Goal: Information Seeking & Learning: Learn about a topic

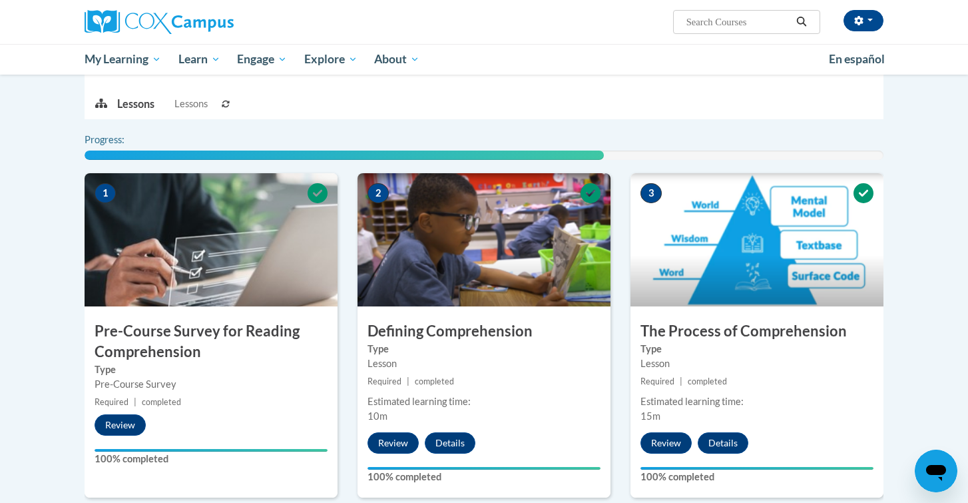
scroll to position [1101, 0]
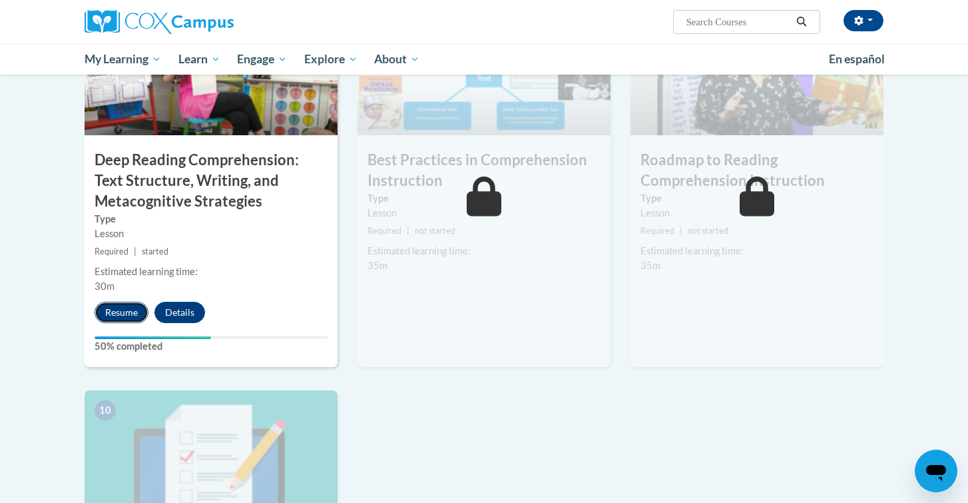
click at [131, 314] on button "Resume" at bounding box center [122, 312] width 54 height 21
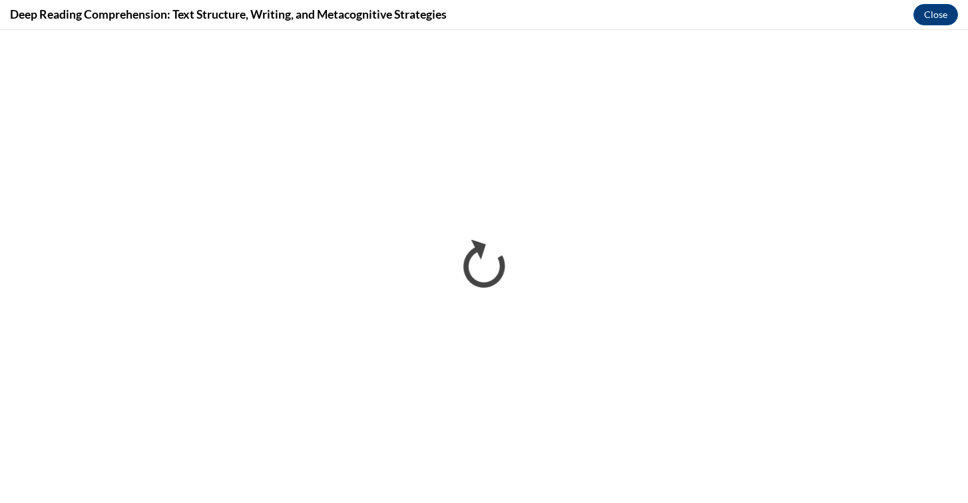
scroll to position [0, 0]
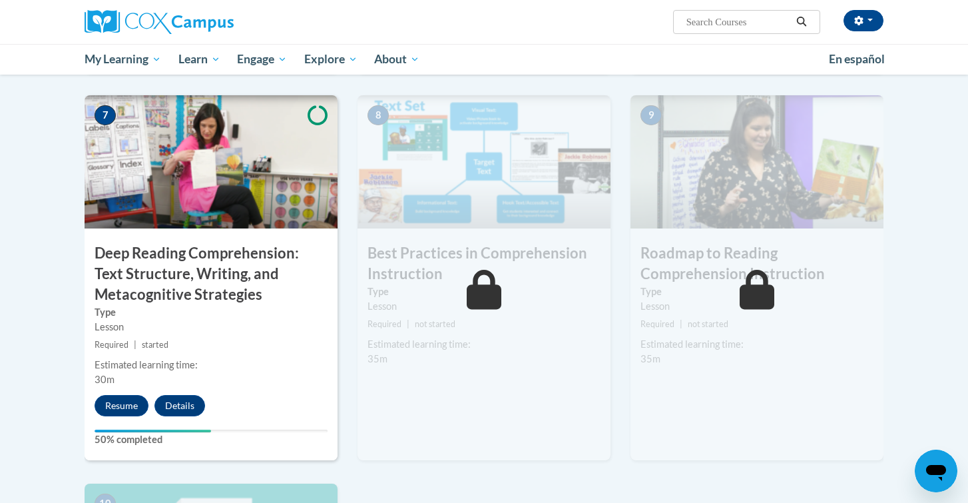
scroll to position [1014, 0]
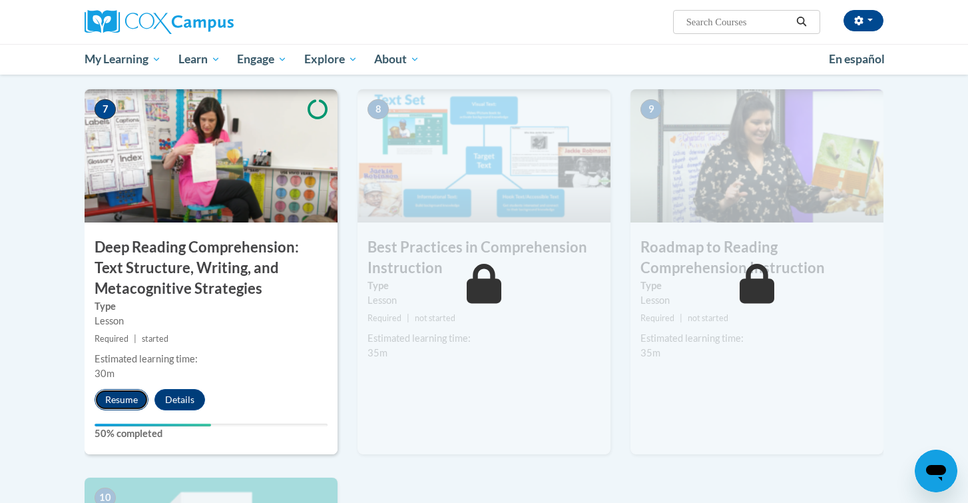
click at [120, 398] on button "Resume" at bounding box center [122, 399] width 54 height 21
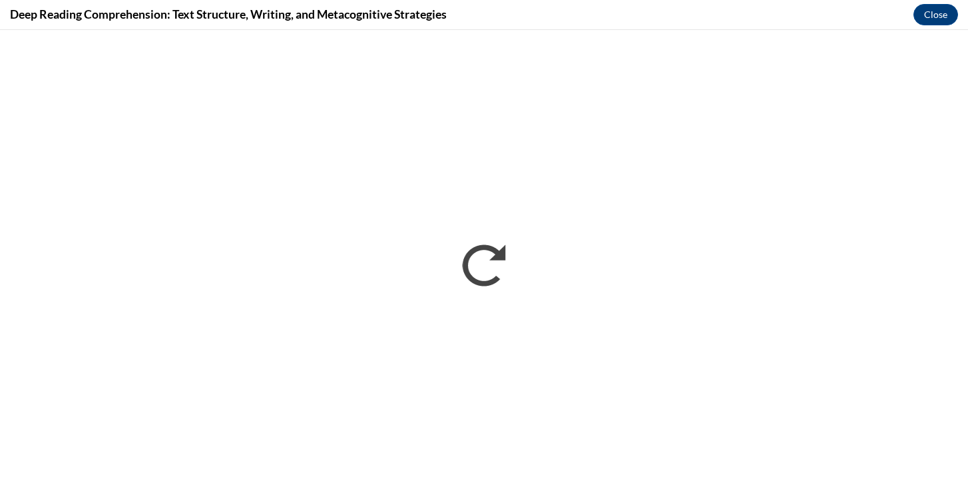
scroll to position [0, 0]
click at [948, 16] on button "Close" at bounding box center [936, 14] width 45 height 21
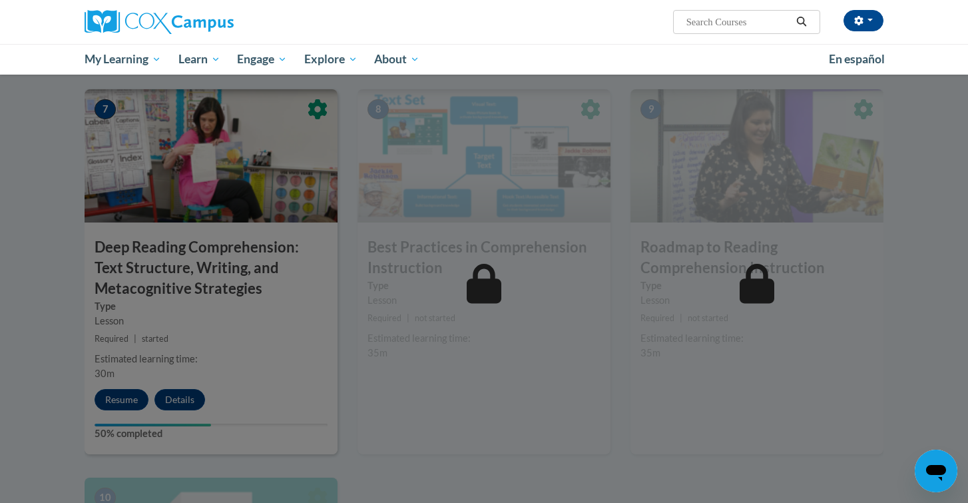
click at [362, 476] on div at bounding box center [484, 251] width 968 height 503
click at [184, 400] on div at bounding box center [484, 251] width 968 height 503
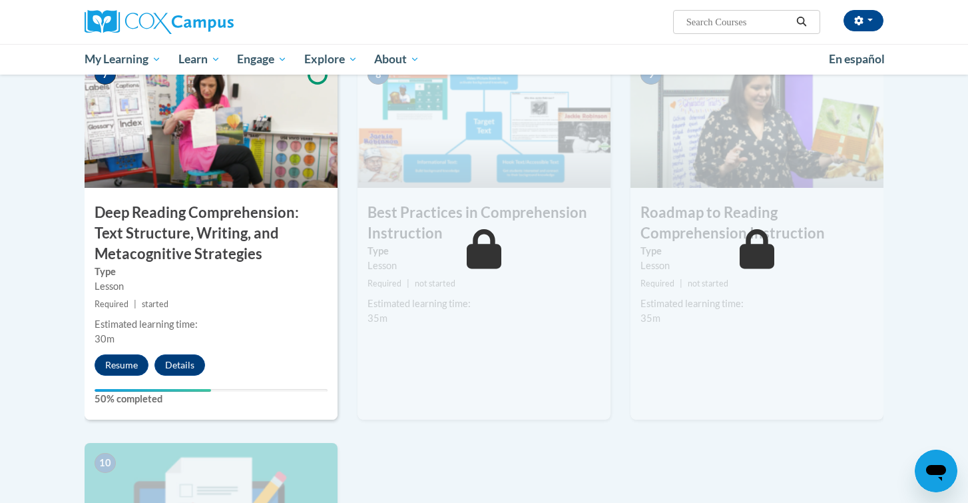
scroll to position [974, 0]
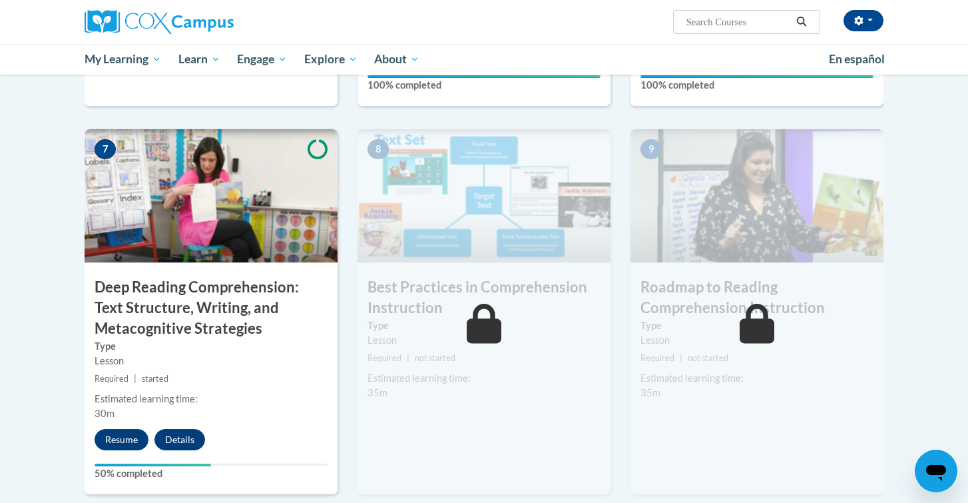
click at [316, 145] on icon at bounding box center [318, 149] width 20 height 20
click at [121, 440] on button "Resume" at bounding box center [122, 439] width 54 height 21
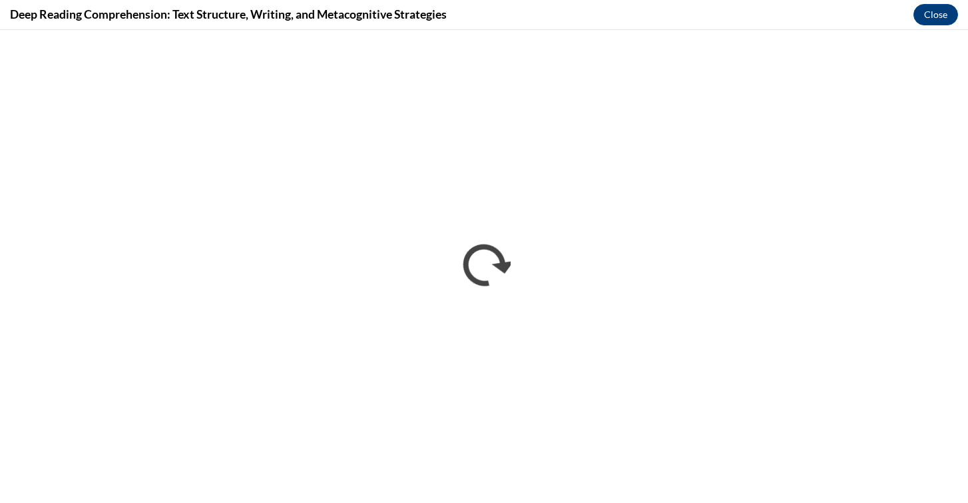
scroll to position [0, 0]
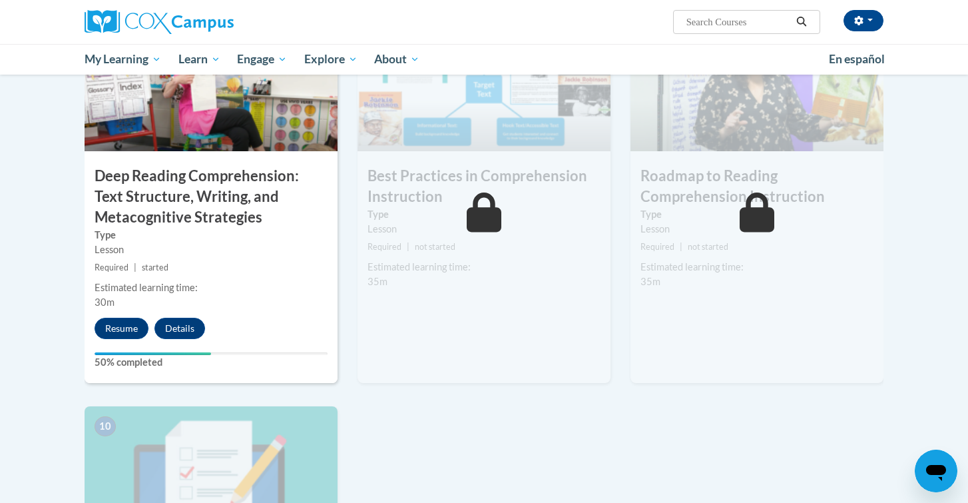
scroll to position [1082, 0]
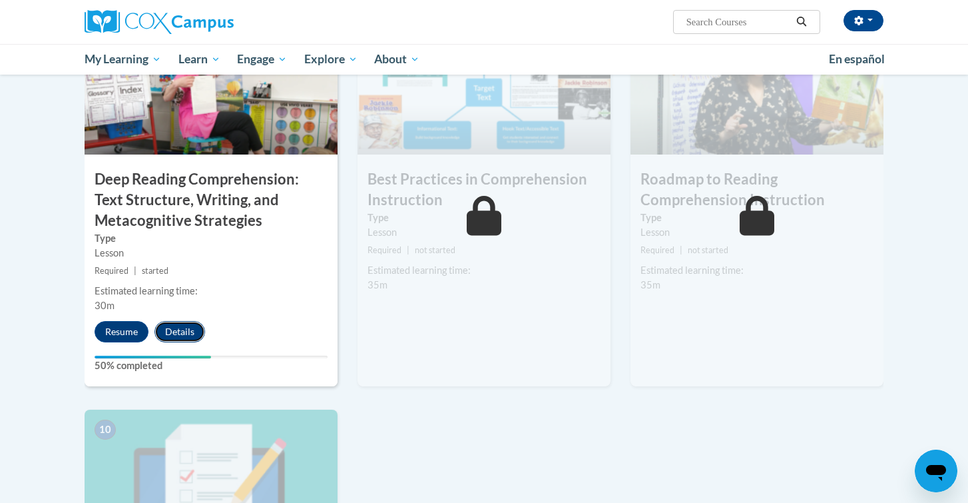
click at [184, 326] on button "Details" at bounding box center [180, 331] width 51 height 21
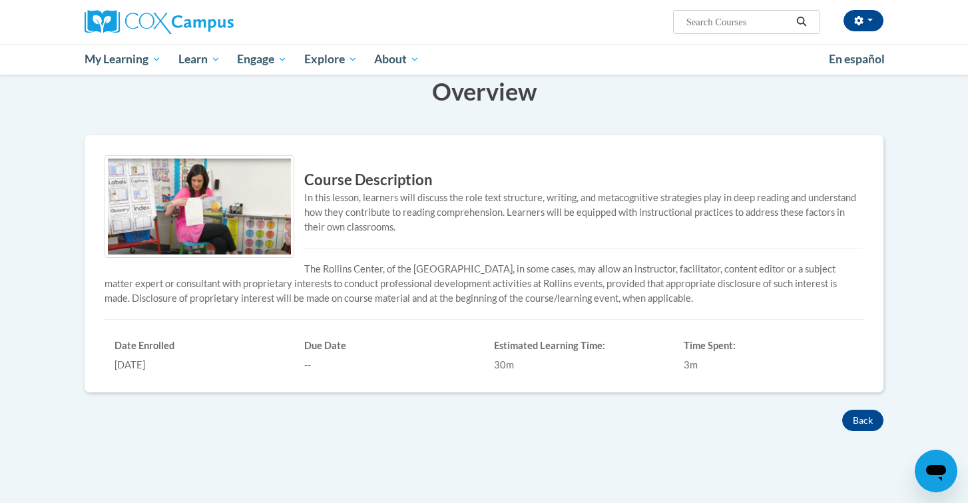
scroll to position [174, 0]
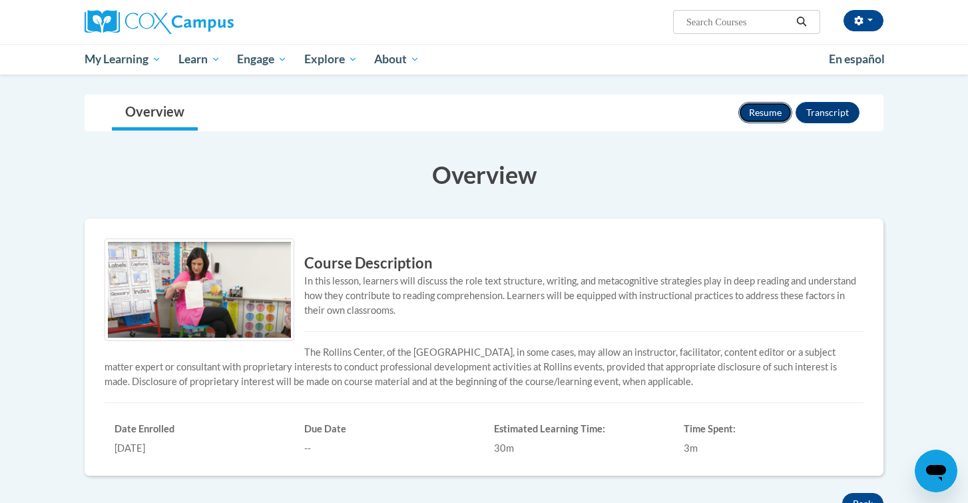
click at [766, 115] on button "Resume" at bounding box center [766, 112] width 54 height 21
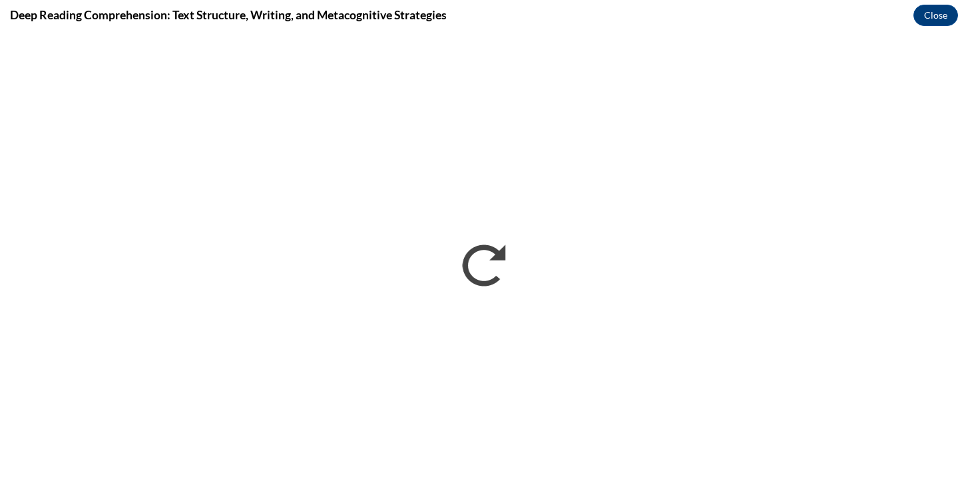
scroll to position [0, 0]
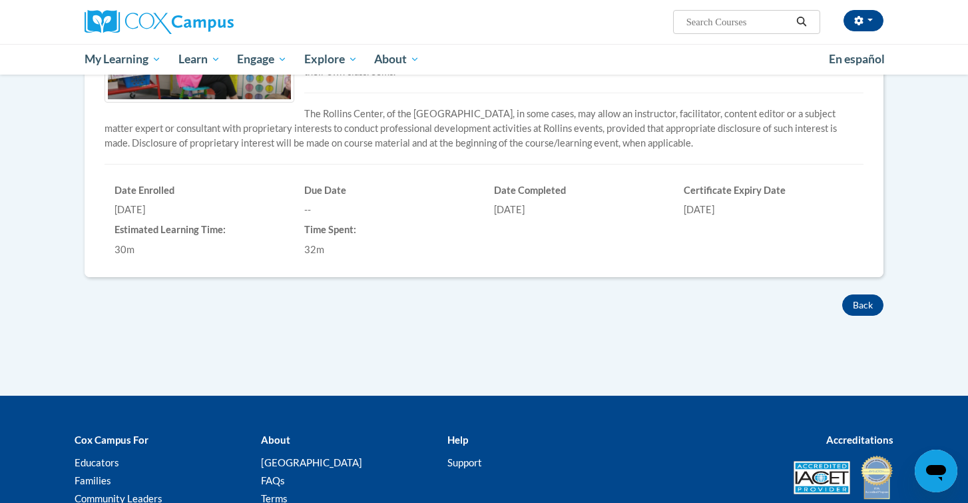
scroll to position [419, 0]
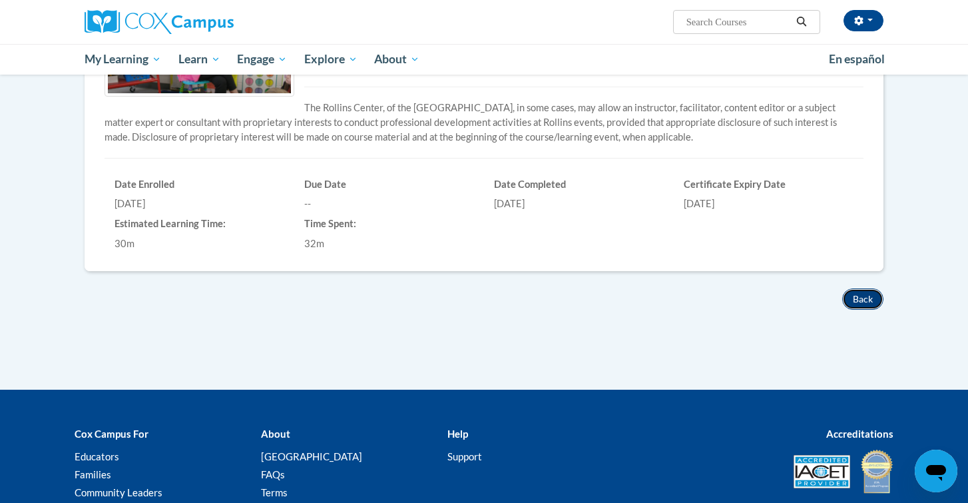
click at [864, 294] on button "Back" at bounding box center [862, 298] width 41 height 21
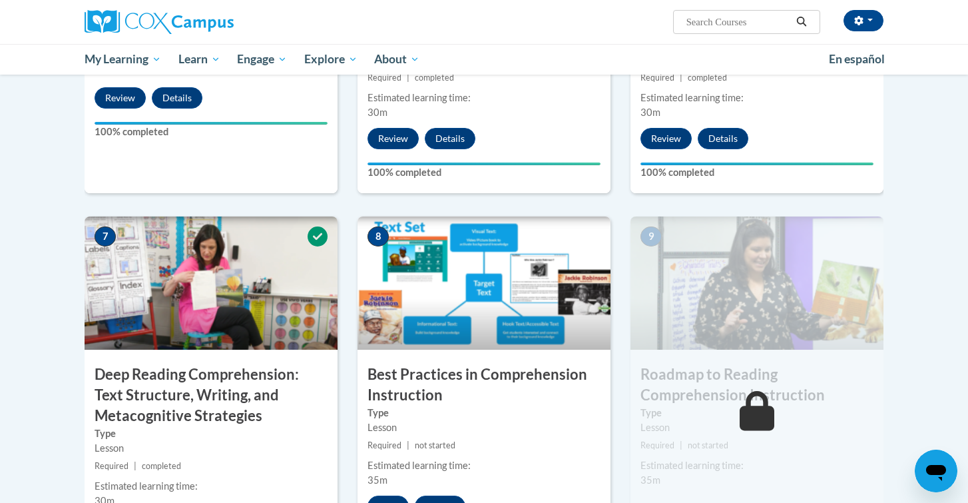
scroll to position [896, 0]
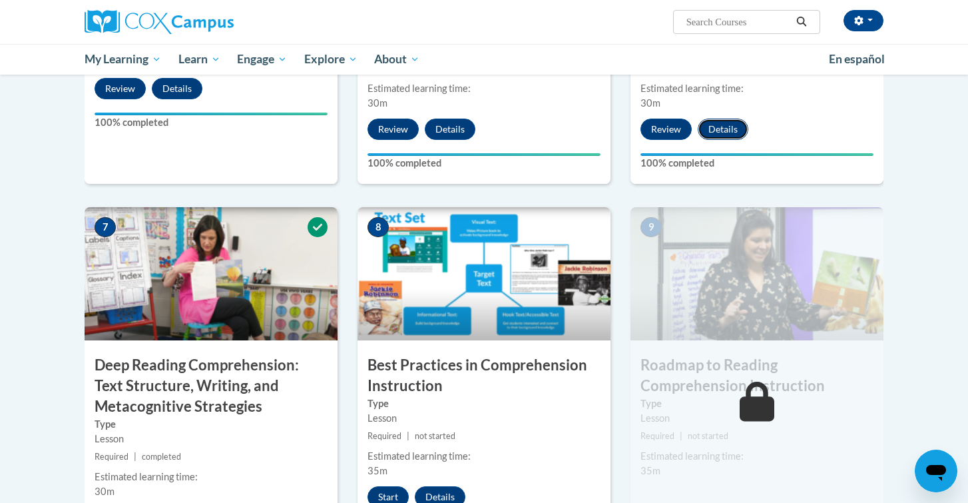
click at [718, 133] on button "Details" at bounding box center [723, 129] width 51 height 21
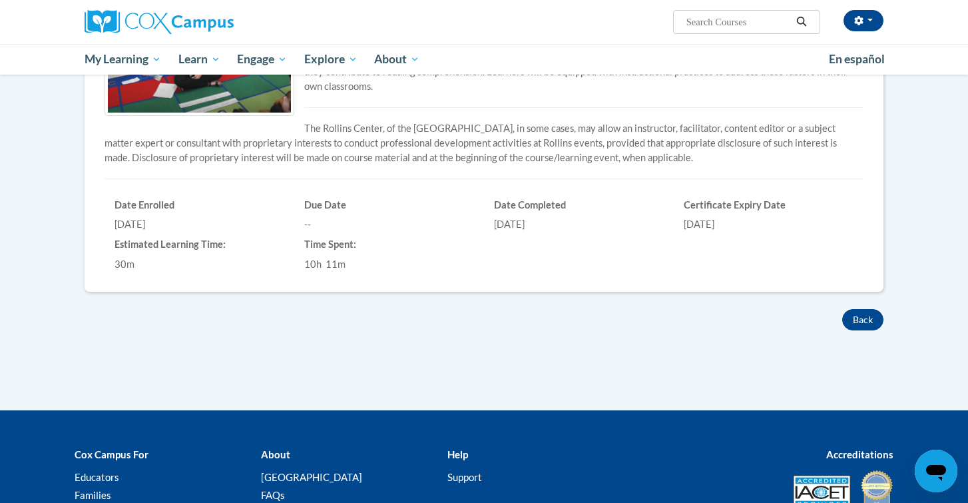
scroll to position [386, 0]
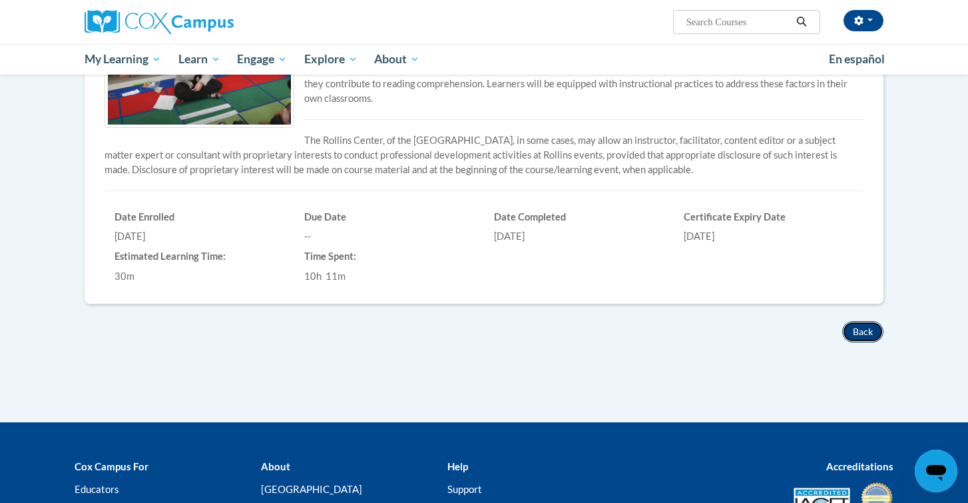
click at [878, 325] on button "Back" at bounding box center [862, 331] width 41 height 21
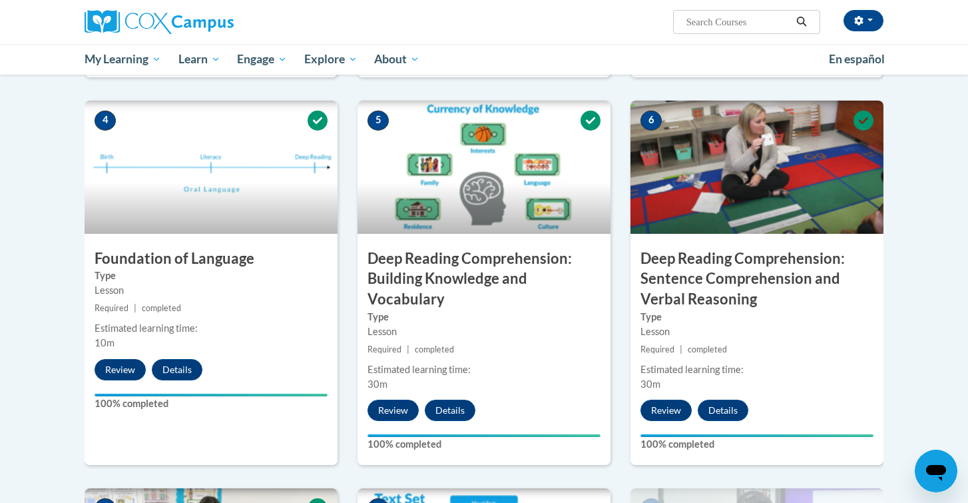
scroll to position [660, 0]
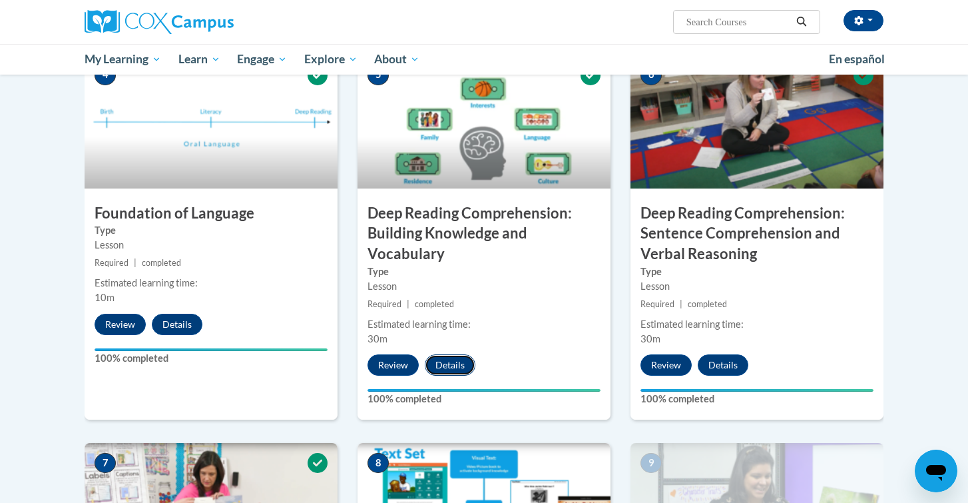
click at [454, 366] on button "Details" at bounding box center [450, 364] width 51 height 21
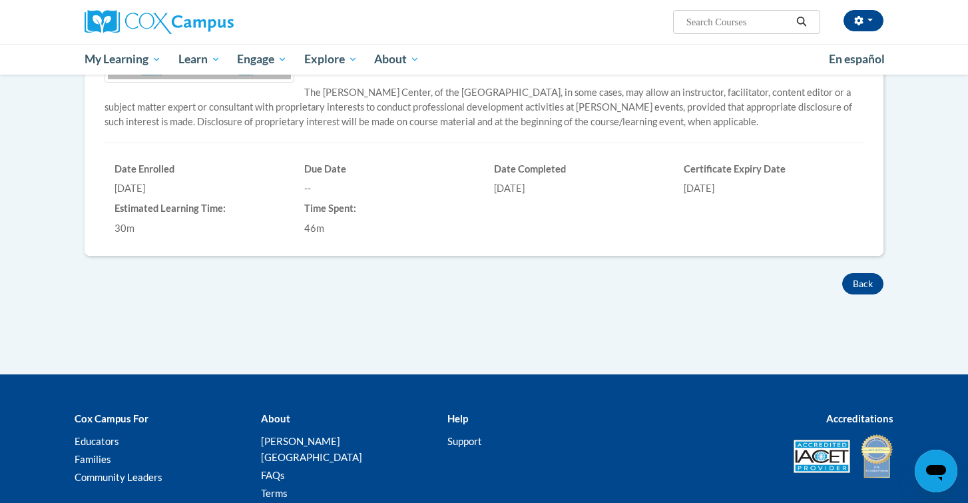
scroll to position [427, 0]
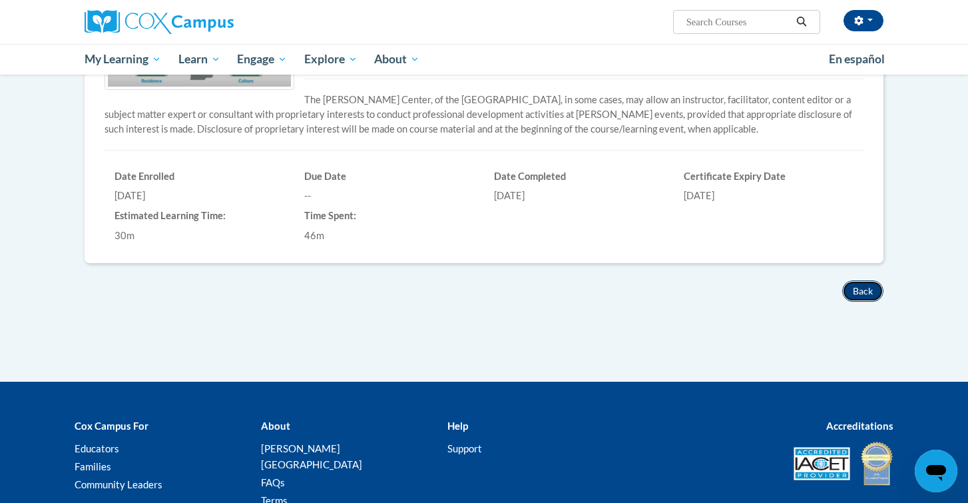
click at [864, 285] on button "Back" at bounding box center [862, 290] width 41 height 21
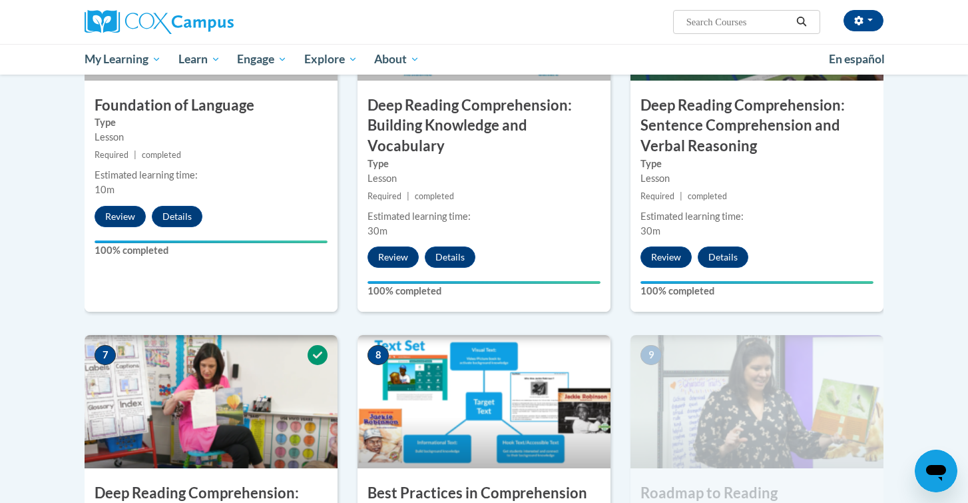
scroll to position [769, 0]
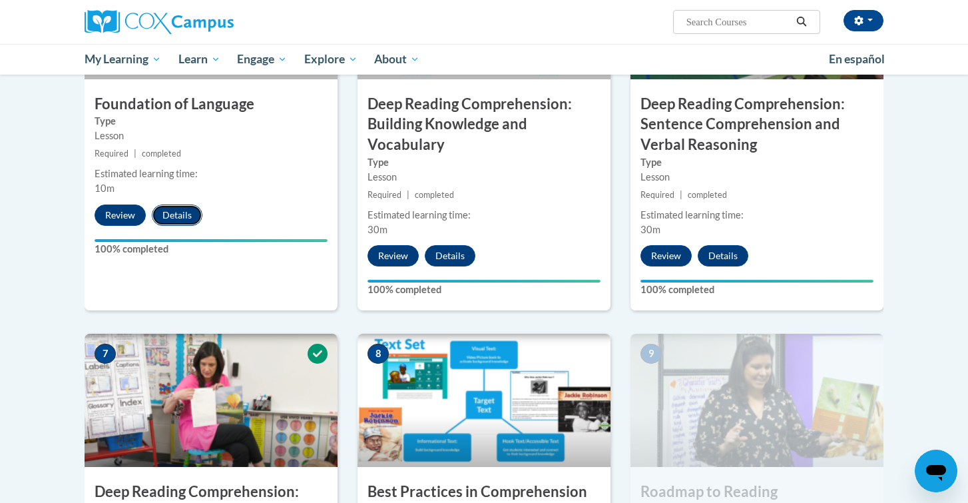
click at [176, 222] on button "Details" at bounding box center [177, 214] width 51 height 21
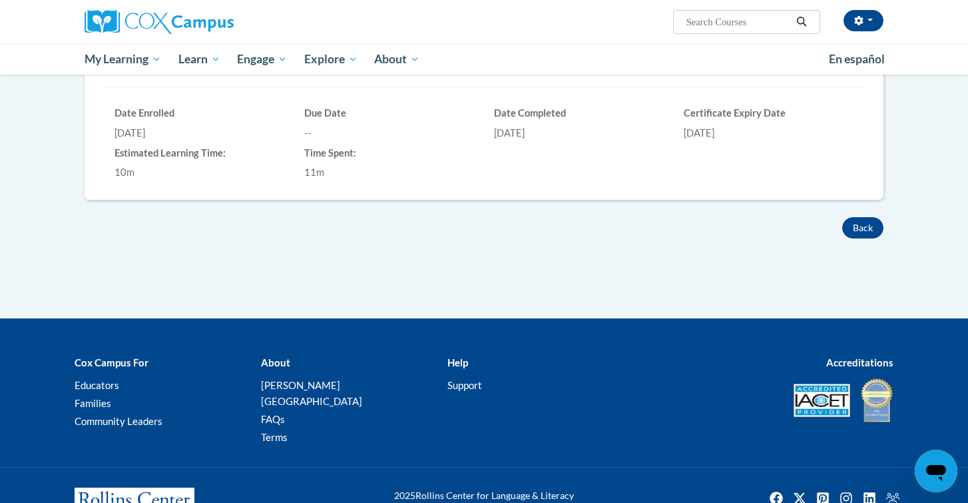
scroll to position [394, 0]
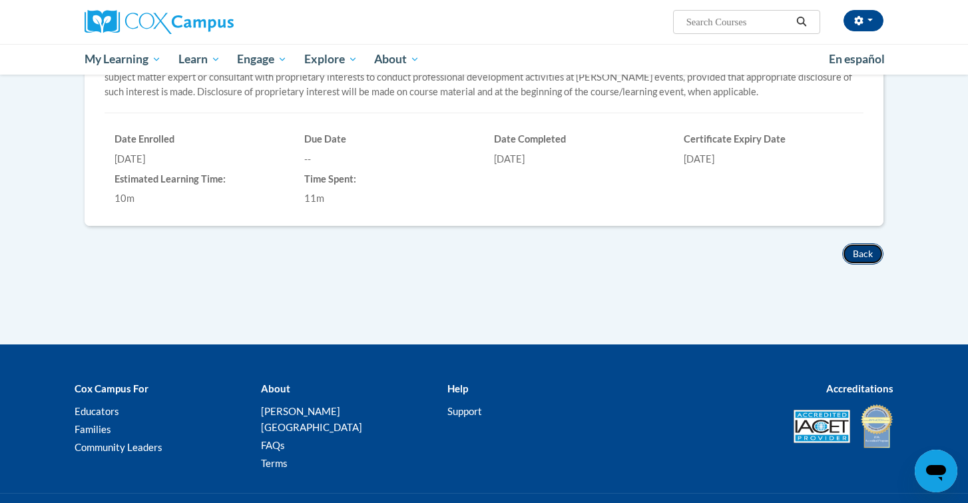
click at [864, 254] on button "Back" at bounding box center [862, 253] width 41 height 21
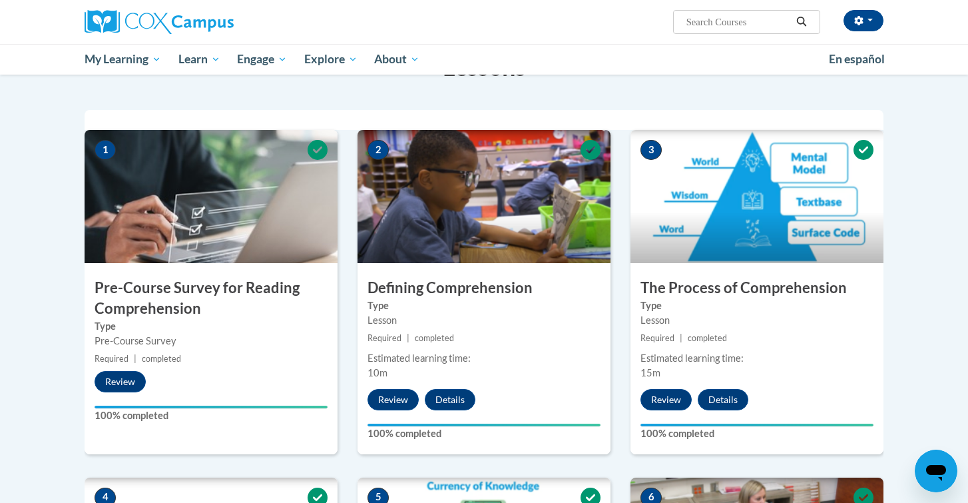
scroll to position [245, 0]
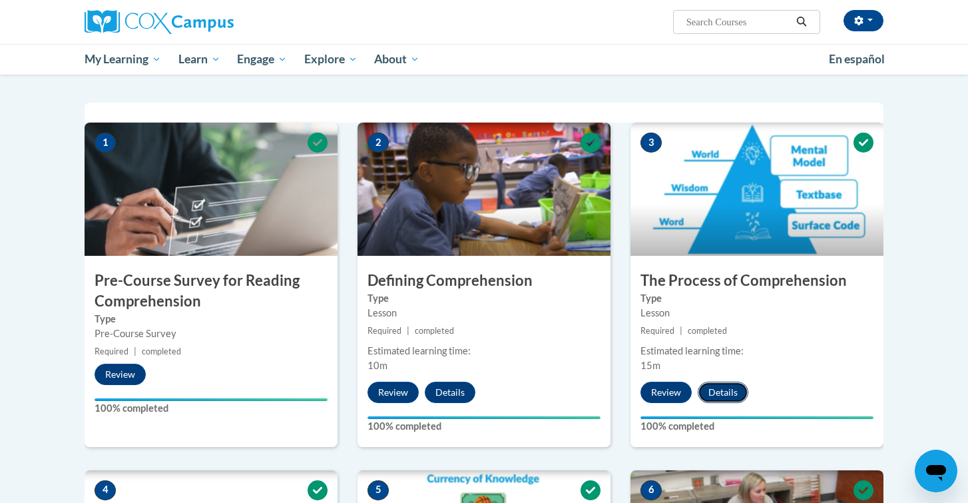
click at [725, 386] on button "Details" at bounding box center [723, 392] width 51 height 21
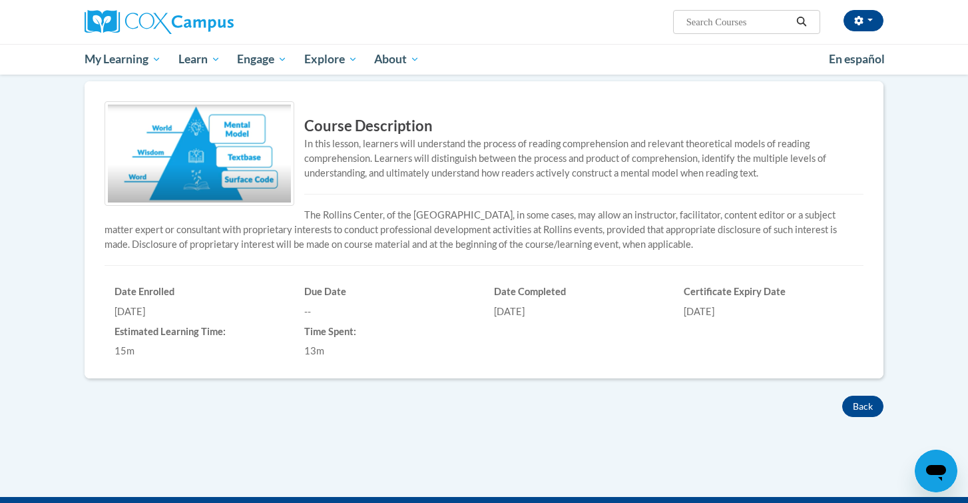
scroll to position [266, 0]
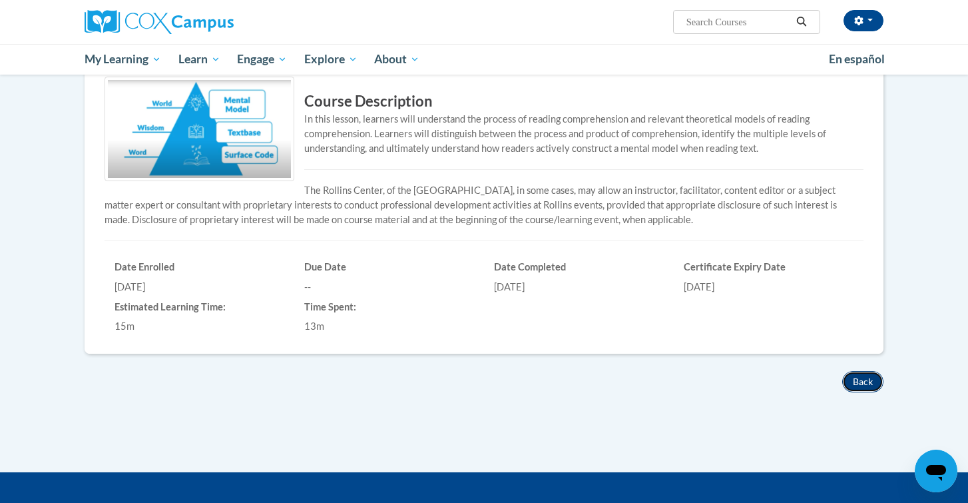
click at [866, 379] on button "Back" at bounding box center [862, 381] width 41 height 21
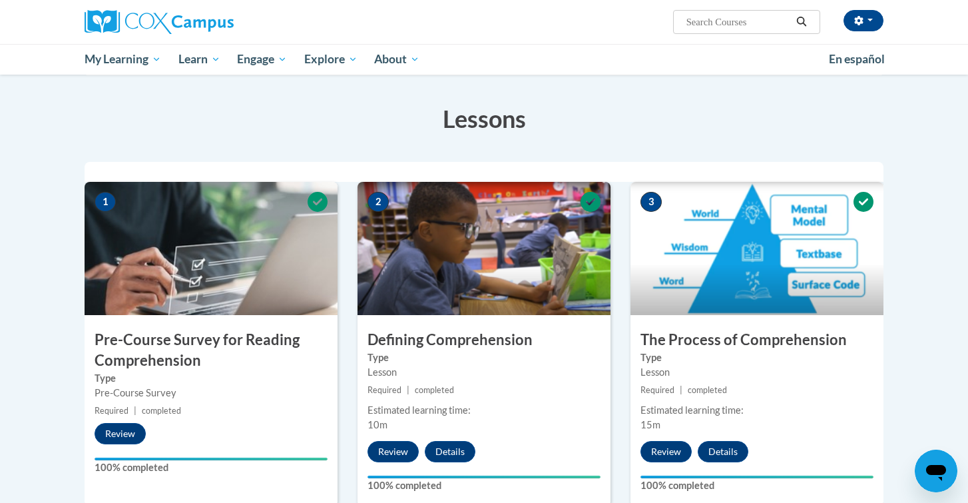
scroll to position [210, 0]
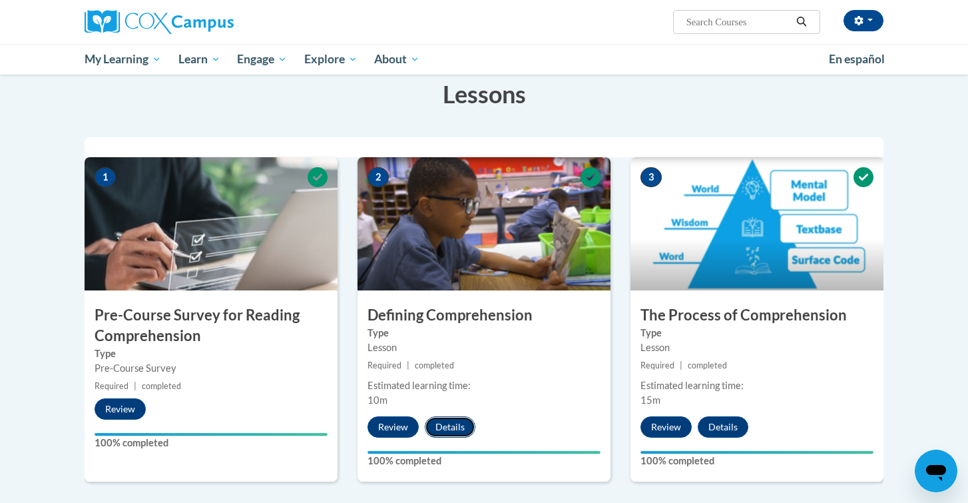
click at [451, 422] on button "Details" at bounding box center [450, 426] width 51 height 21
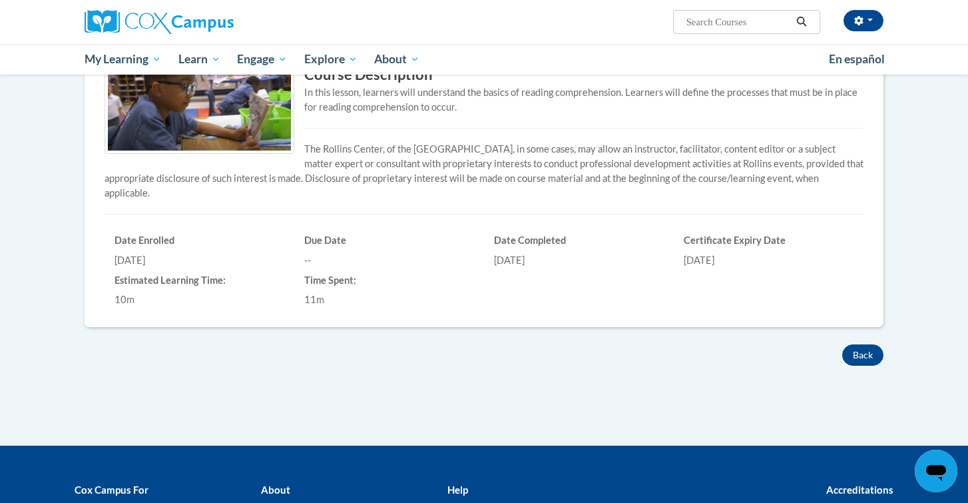
scroll to position [278, 0]
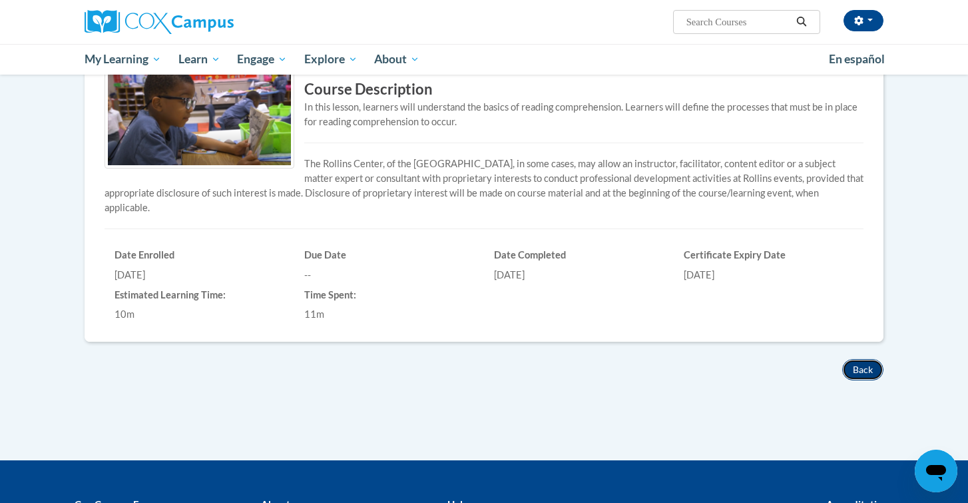
click at [856, 366] on button "Back" at bounding box center [862, 369] width 41 height 21
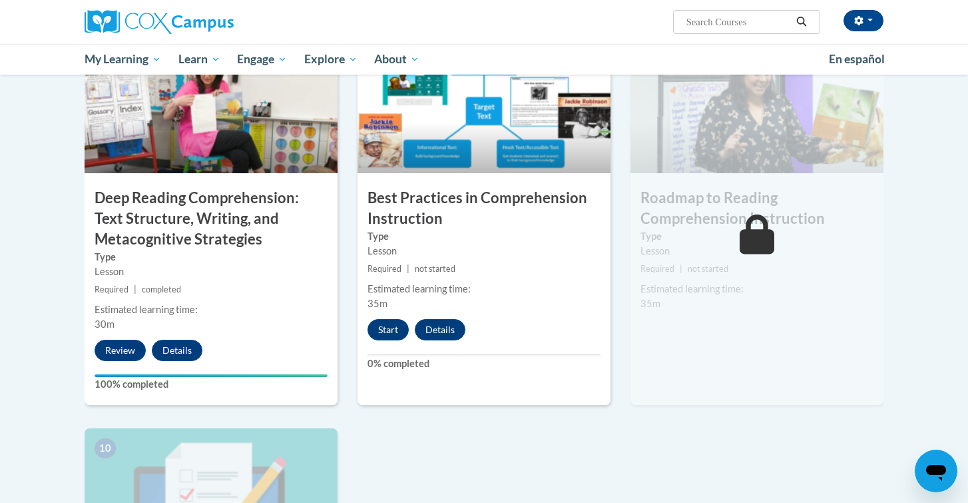
scroll to position [1076, 0]
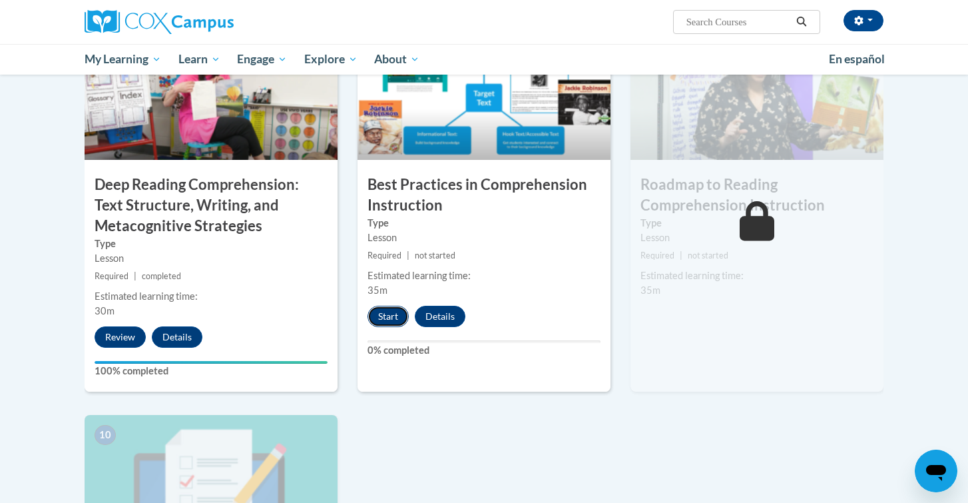
click at [393, 318] on button "Start" at bounding box center [388, 316] width 41 height 21
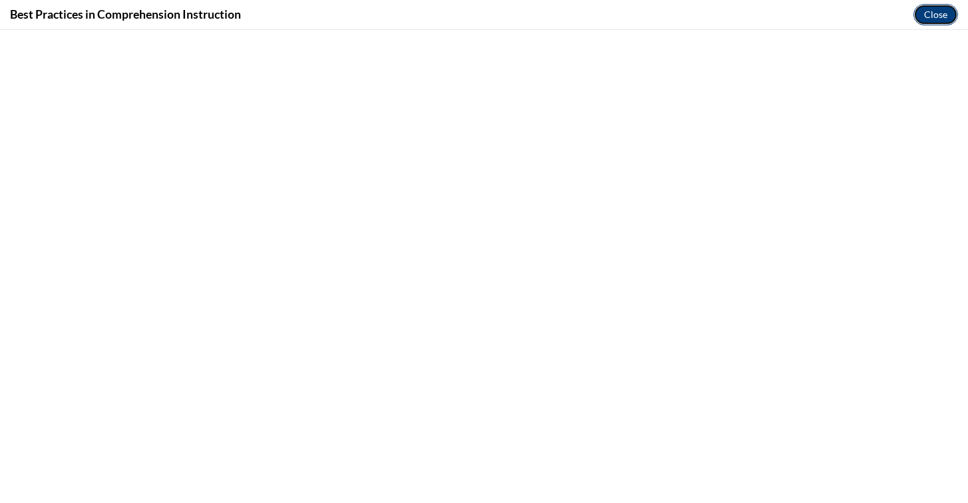
click at [938, 15] on button "Close" at bounding box center [936, 14] width 45 height 21
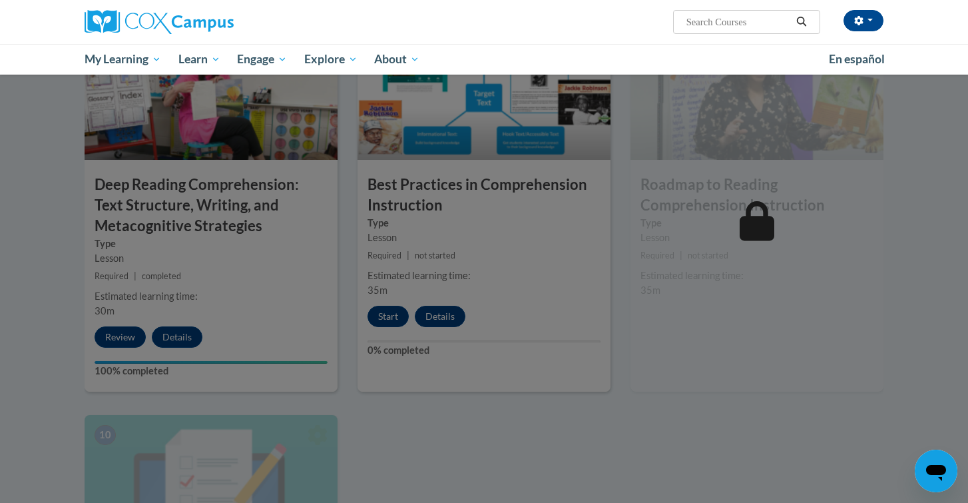
click at [183, 340] on div at bounding box center [484, 251] width 968 height 503
click at [461, 417] on div at bounding box center [484, 251] width 968 height 503
click at [178, 336] on div at bounding box center [484, 251] width 968 height 503
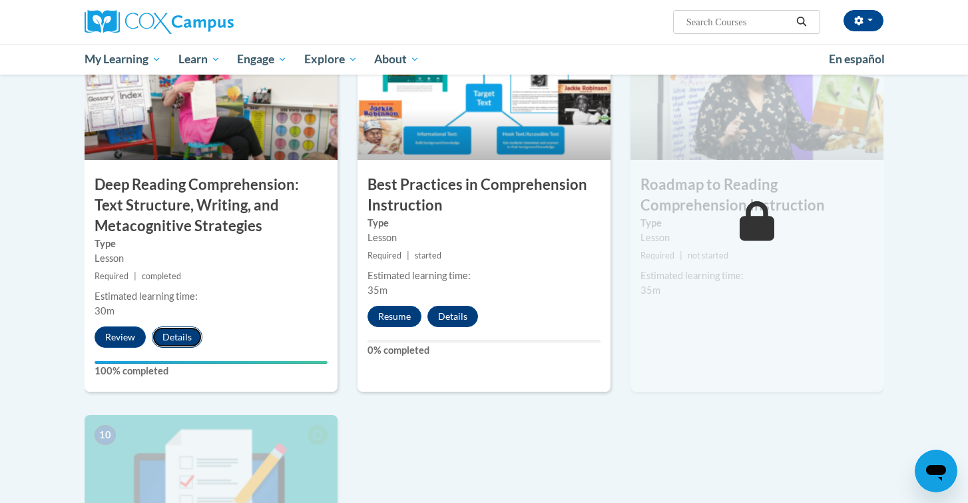
click at [185, 338] on button "Details" at bounding box center [177, 336] width 51 height 21
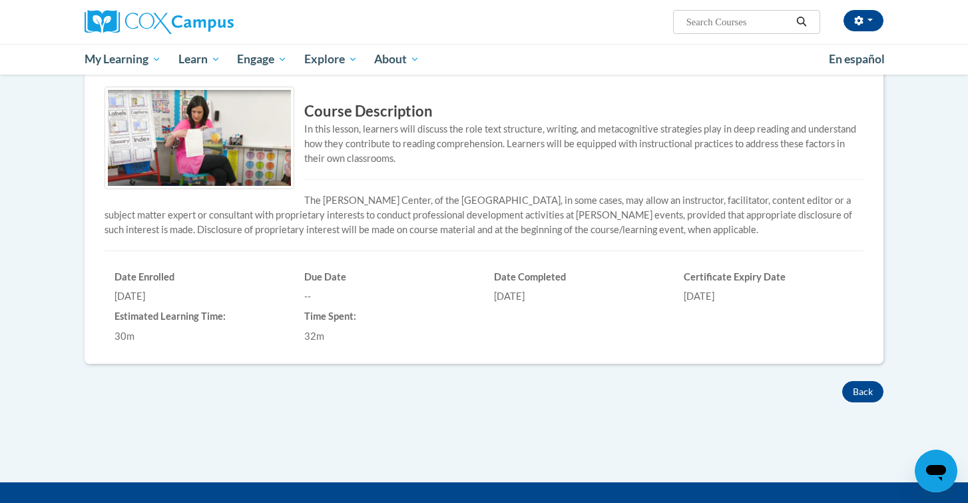
scroll to position [525, 0]
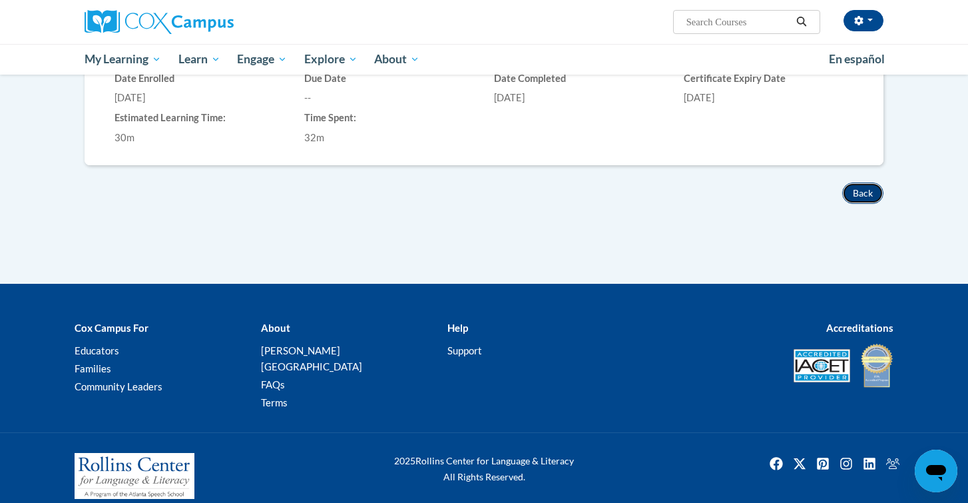
click at [860, 196] on button "Back" at bounding box center [862, 192] width 41 height 21
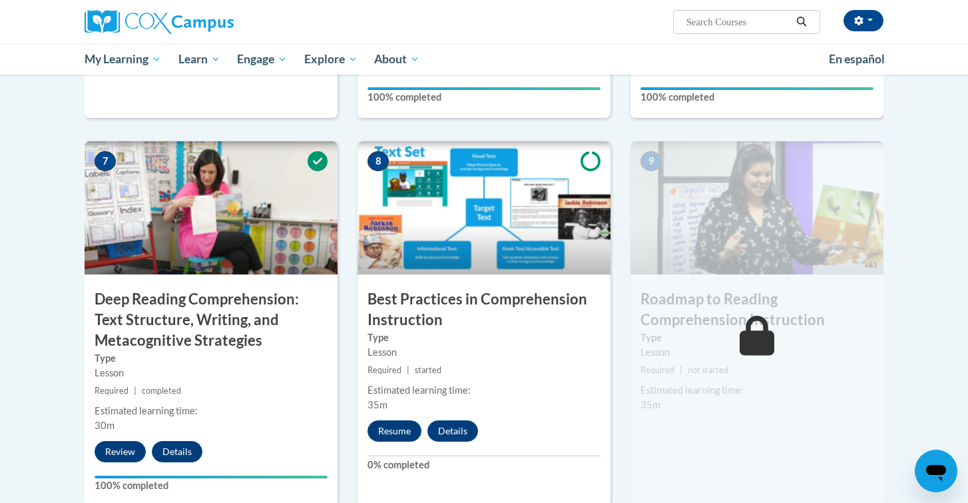
scroll to position [982, 0]
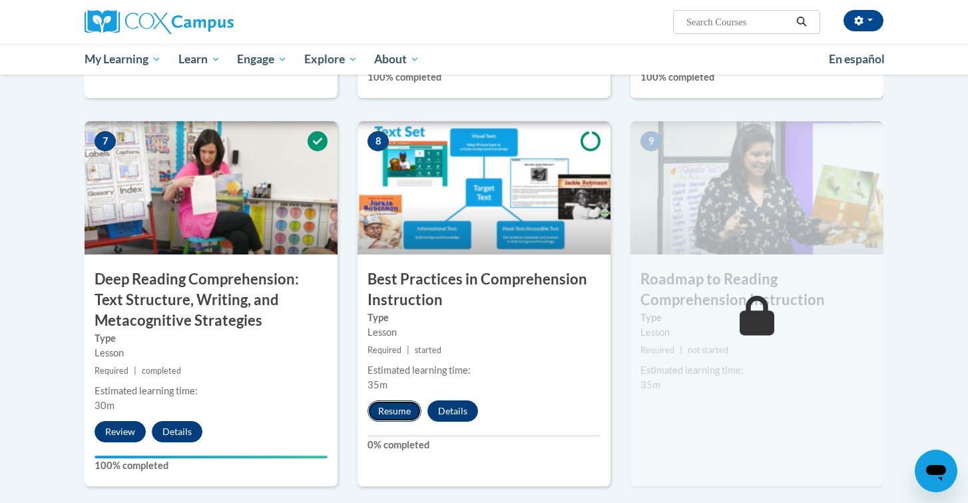
click at [390, 411] on button "Resume" at bounding box center [395, 410] width 54 height 21
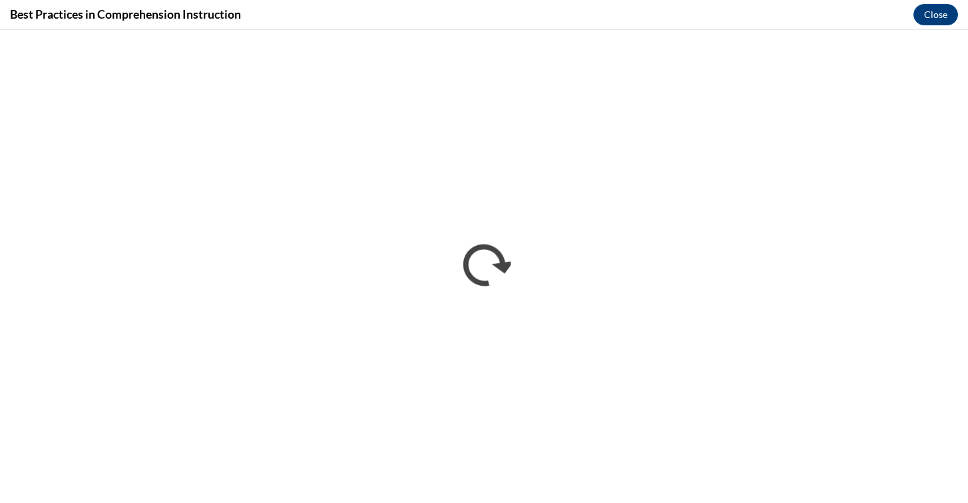
scroll to position [0, 0]
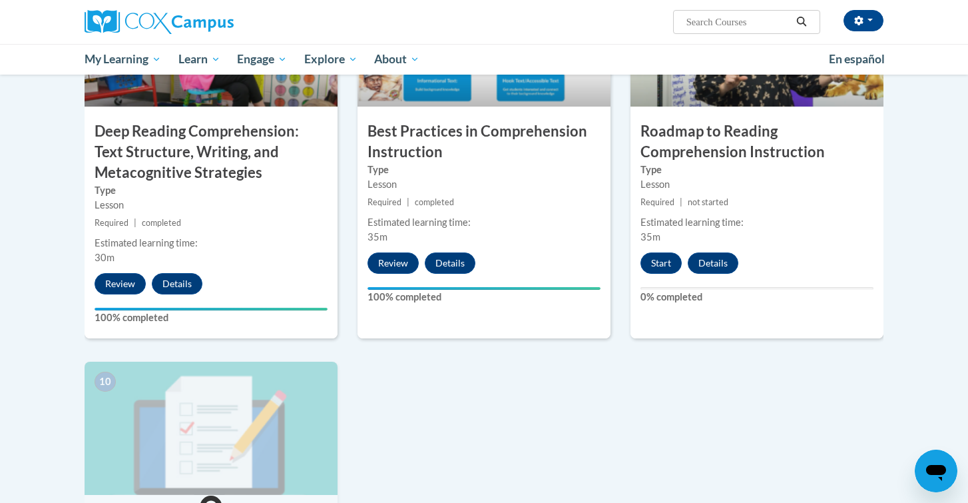
scroll to position [1133, 0]
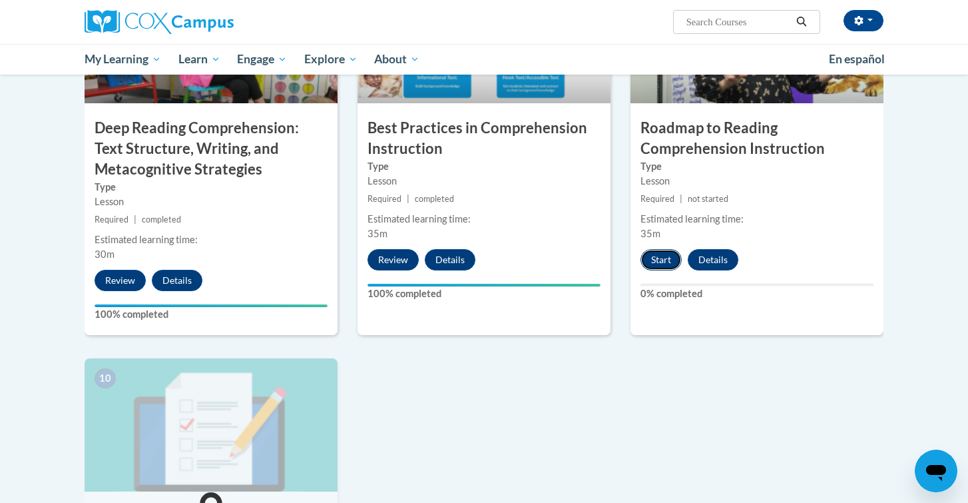
click at [661, 258] on button "Start" at bounding box center [661, 259] width 41 height 21
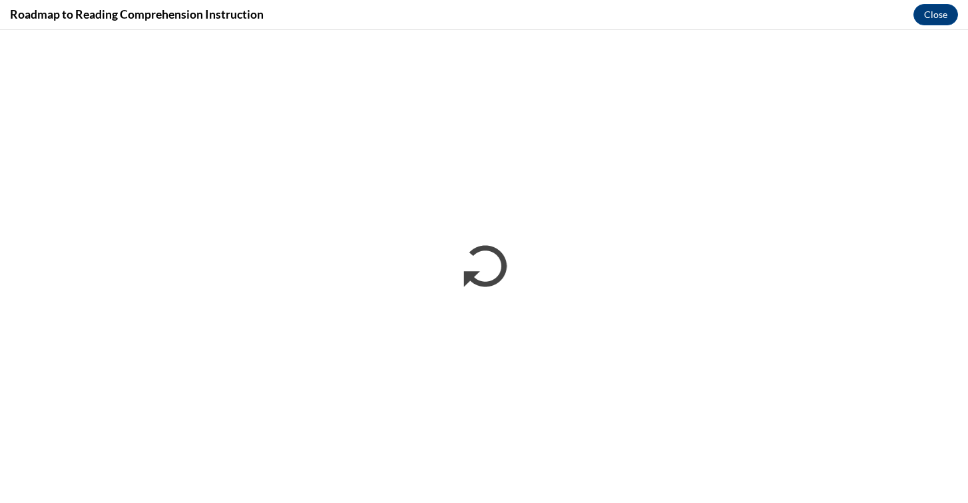
scroll to position [0, 0]
